Goal: Task Accomplishment & Management: Manage account settings

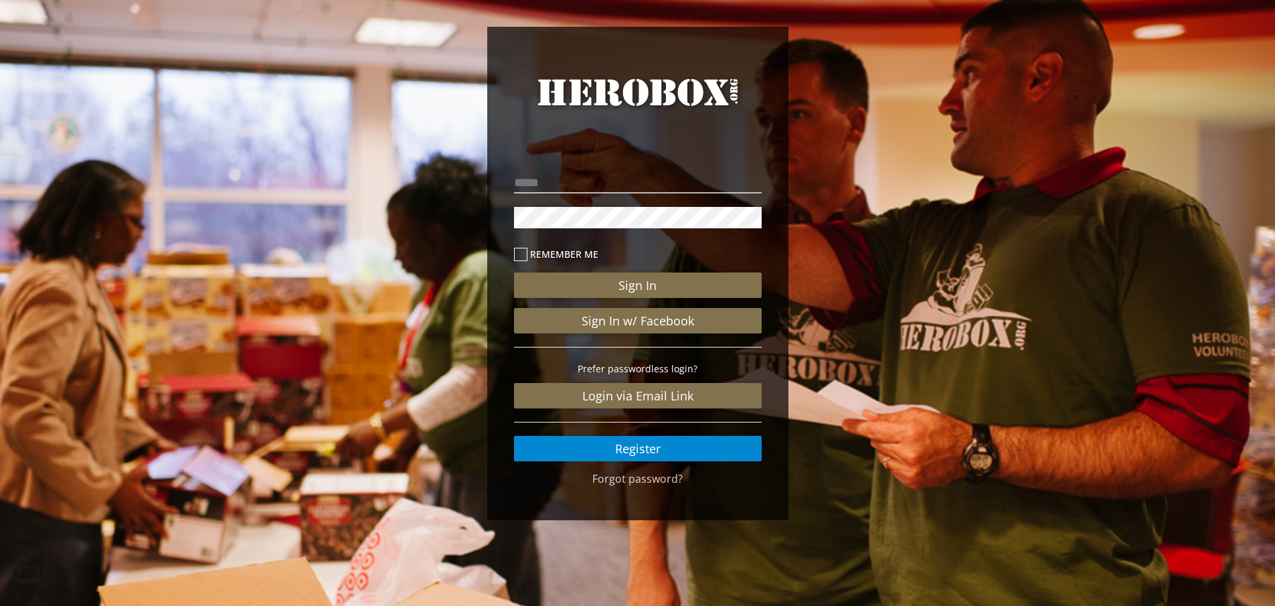
click at [418, 220] on div "HeroBox Remember me Sign In Sign In w/ Facebook Prefer passwordless login? Logi…" at bounding box center [637, 277] width 1275 height 554
